Goal: Find contact information

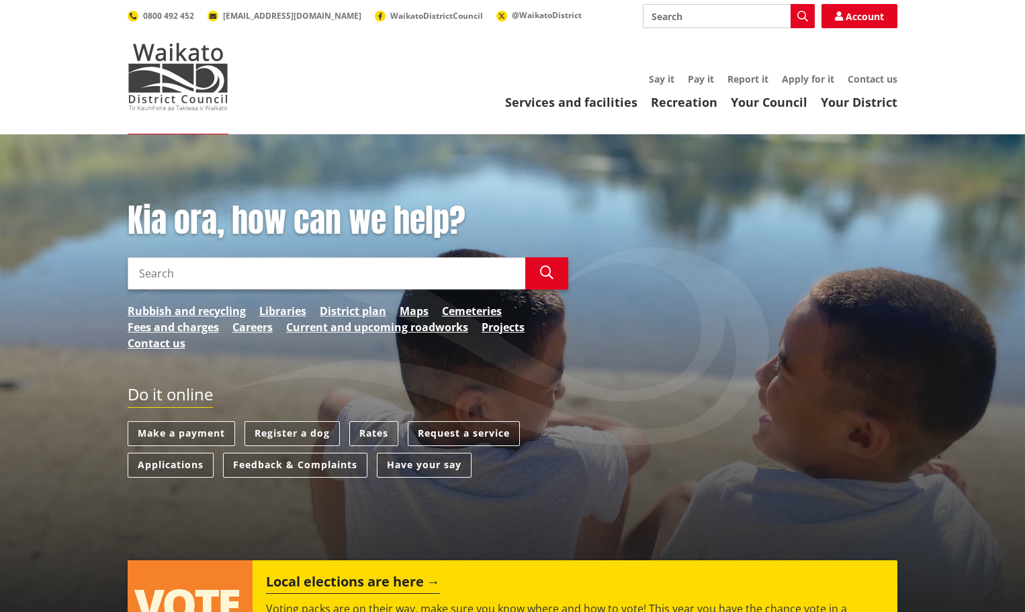
scroll to position [67, 0]
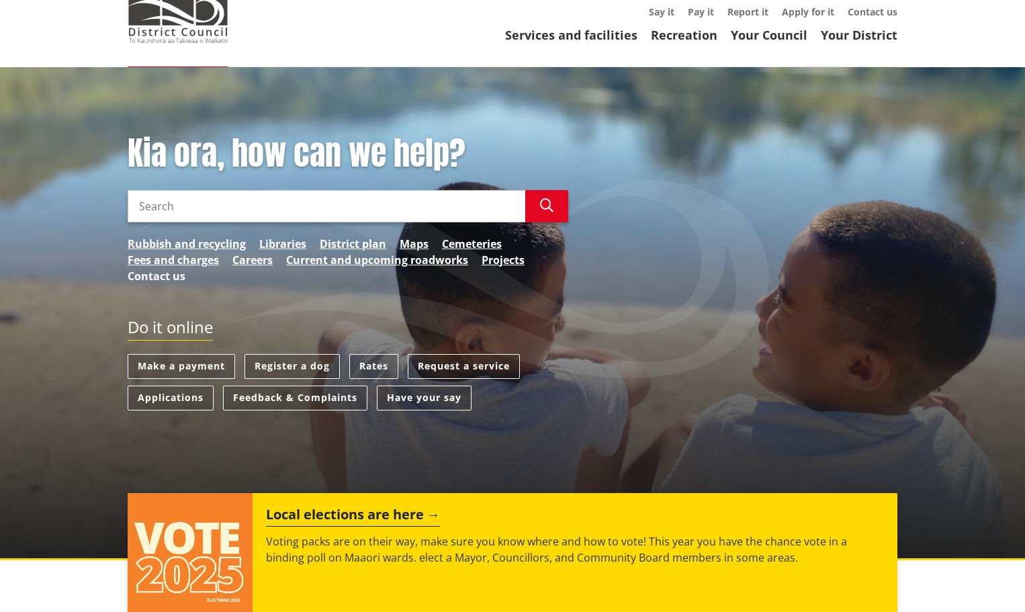
click at [142, 271] on link "Contact us" at bounding box center [157, 276] width 58 height 16
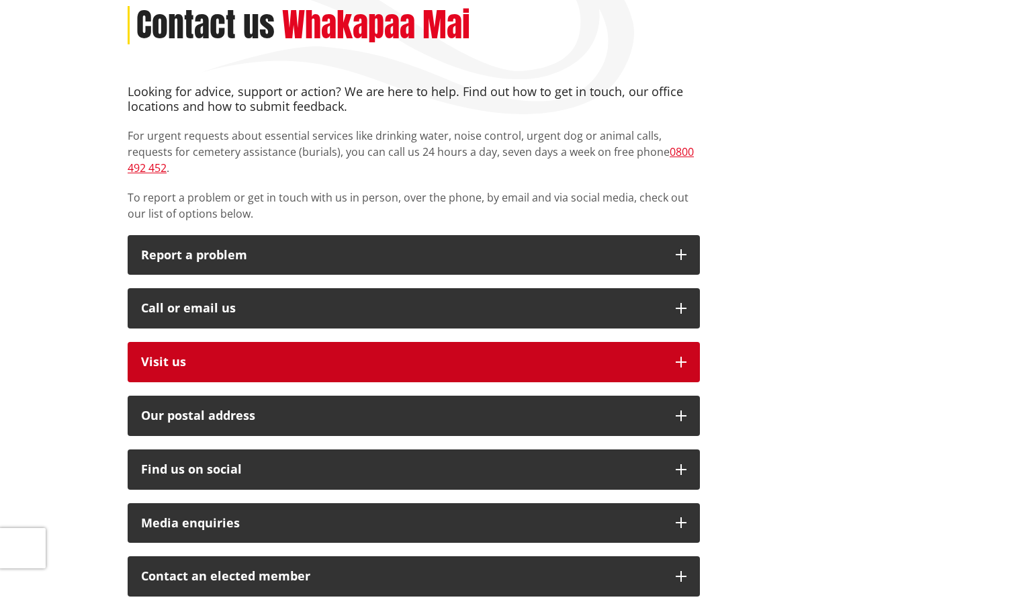
scroll to position [202, 0]
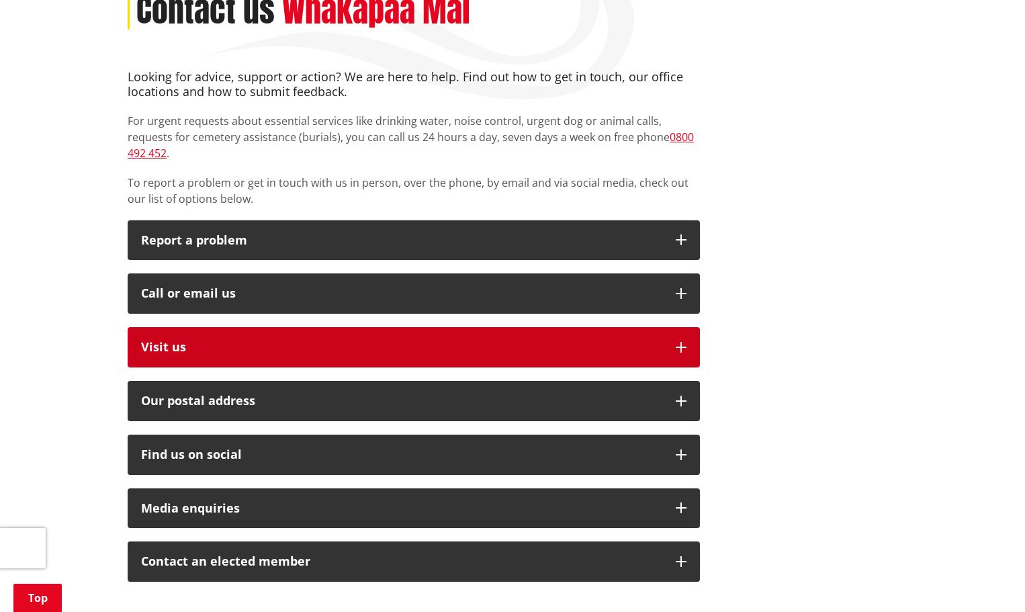
click at [679, 342] on icon "button" at bounding box center [681, 347] width 11 height 11
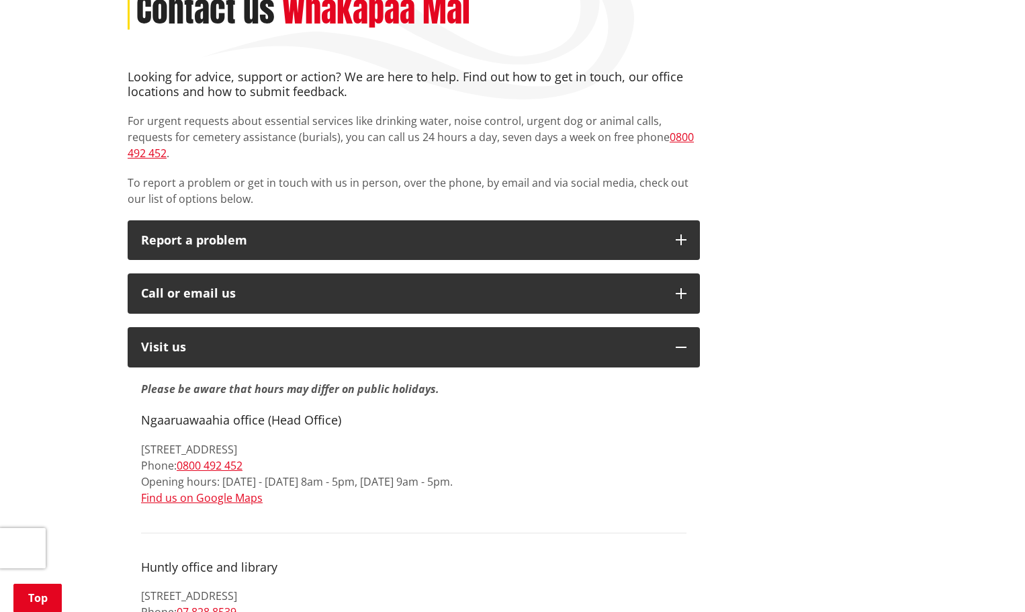
drag, startPoint x: 140, startPoint y: 400, endPoint x: 379, endPoint y: 437, distance: 242.1
copy div "Ngaaruawaahia office (Head Office) [STREET_ADDRESS]"
